Goal: Task Accomplishment & Management: Manage account settings

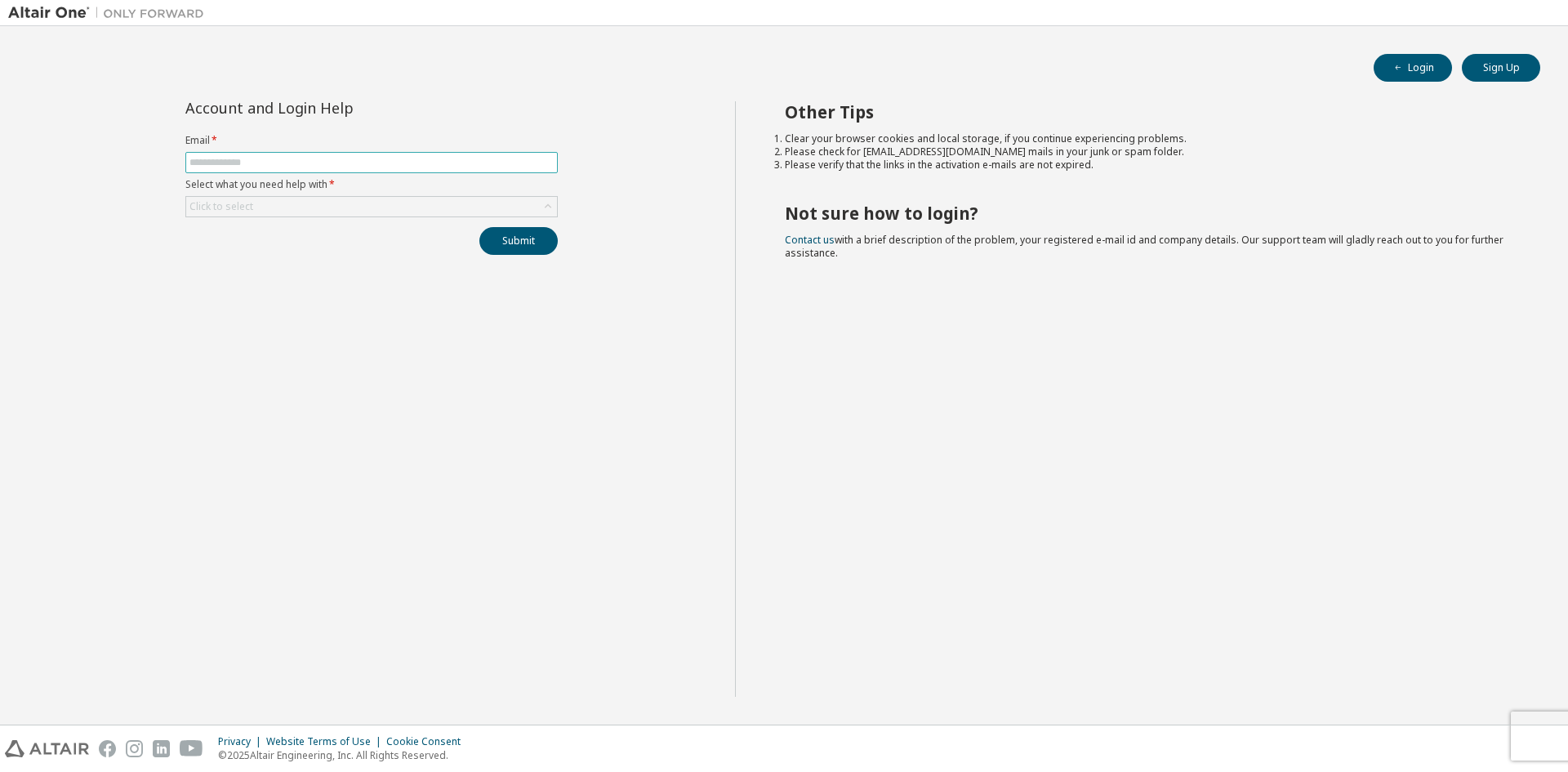
click at [372, 168] on input "text" at bounding box center [371, 162] width 364 height 13
click at [353, 198] on div "Click to select" at bounding box center [372, 207] width 371 height 19
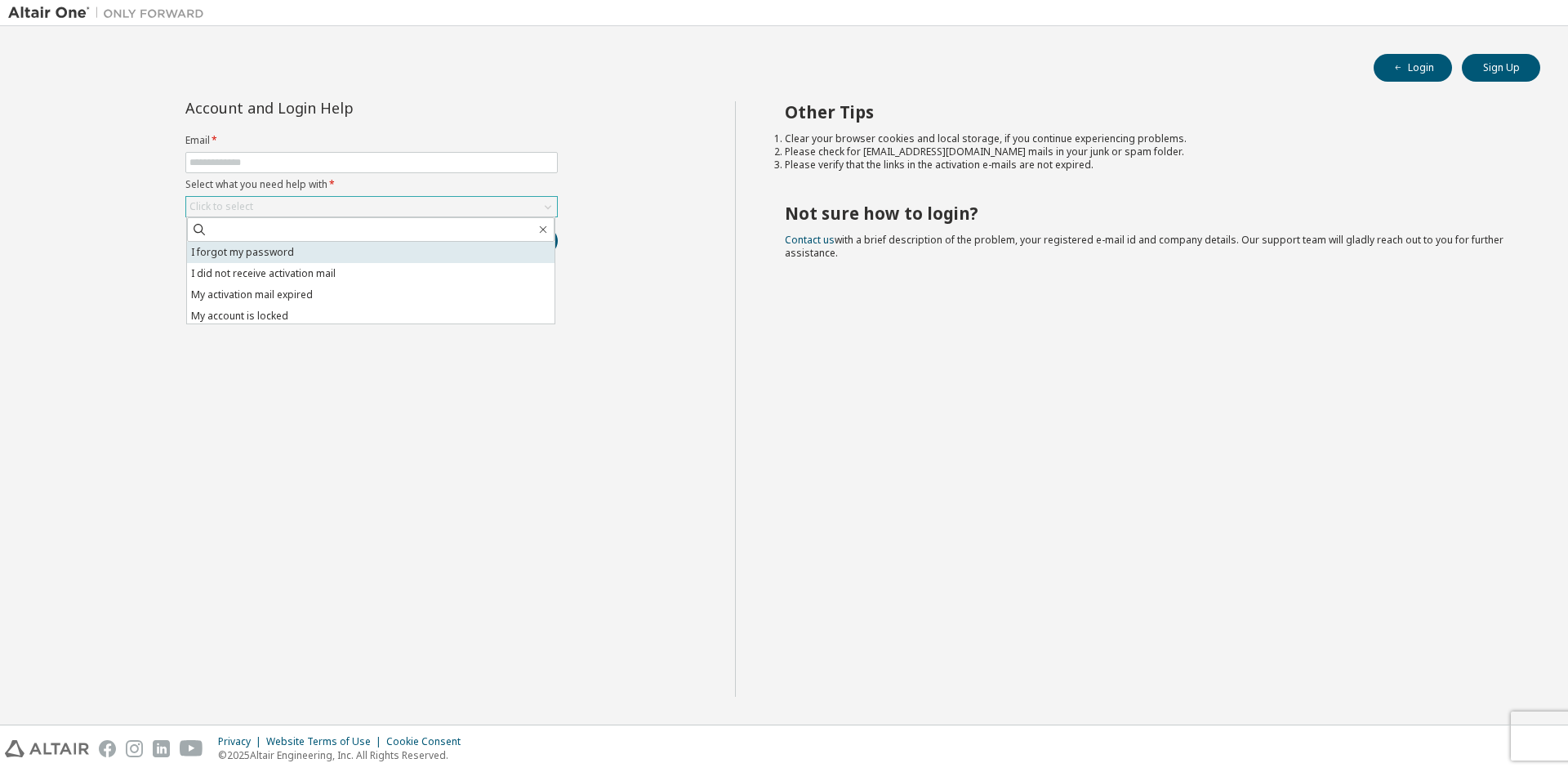
click at [339, 262] on li "I forgot my password" at bounding box center [371, 252] width 368 height 21
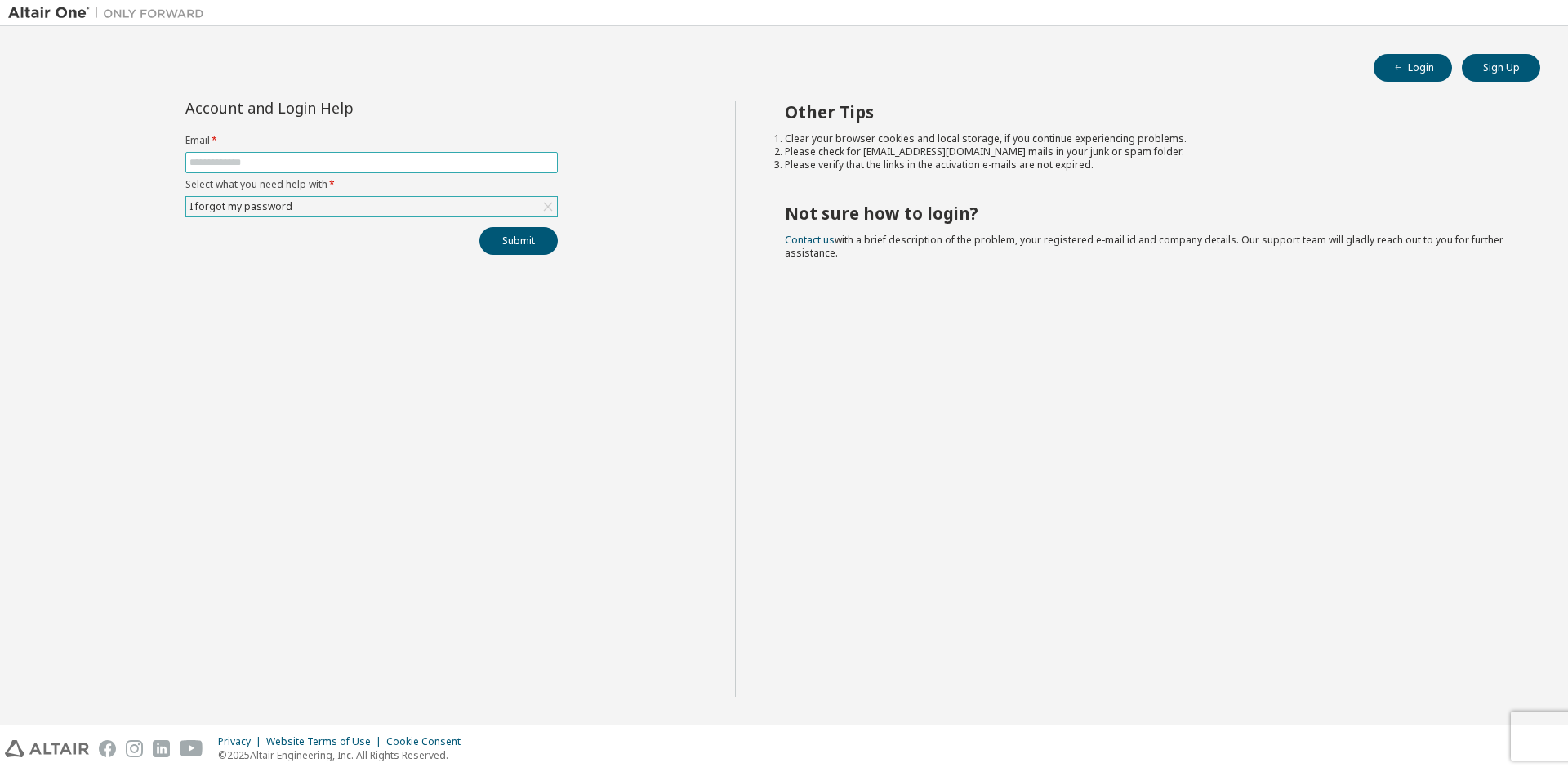
click at [379, 161] on input "text" at bounding box center [371, 162] width 364 height 13
type input "**********"
click at [526, 251] on button "Submit" at bounding box center [518, 241] width 79 height 28
